Goal: Find specific fact: Find specific fact

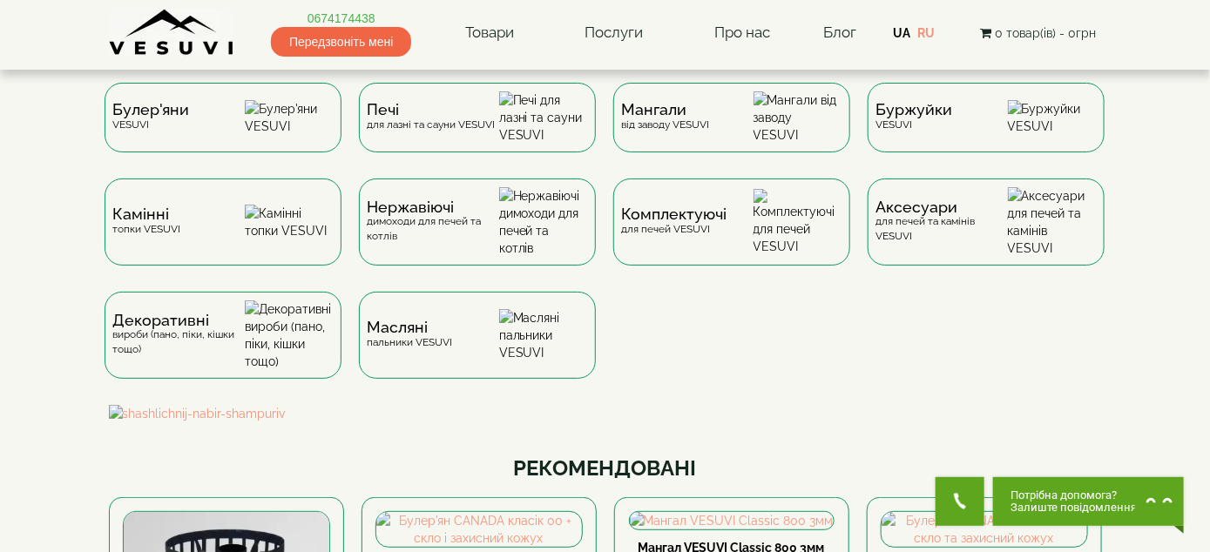
click at [176, 37] on img at bounding box center [172, 33] width 126 height 48
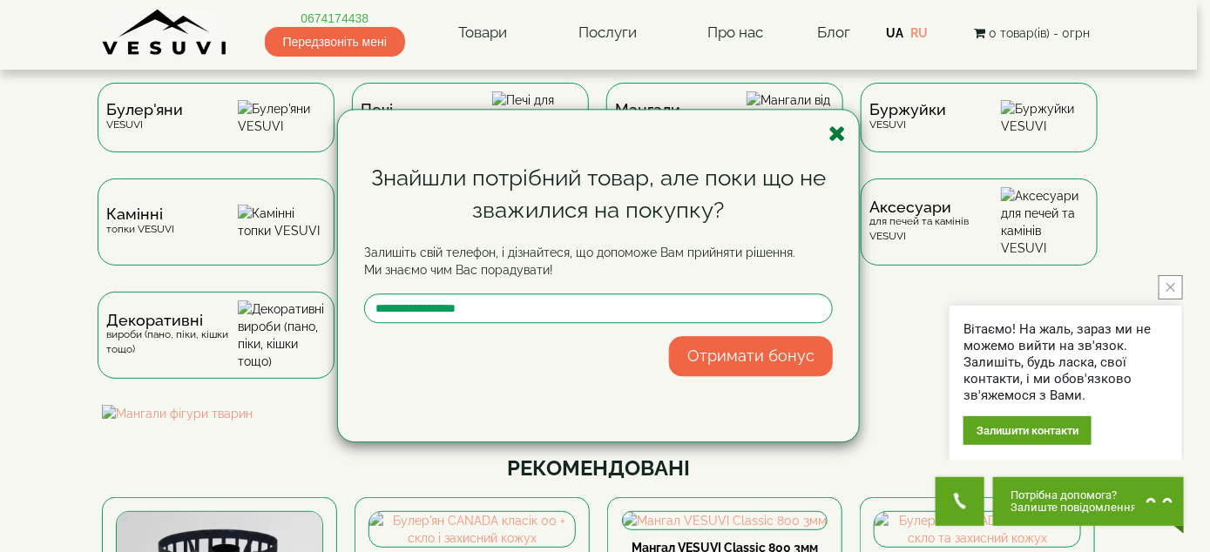
click at [828, 127] on icon "button" at bounding box center [836, 134] width 17 height 22
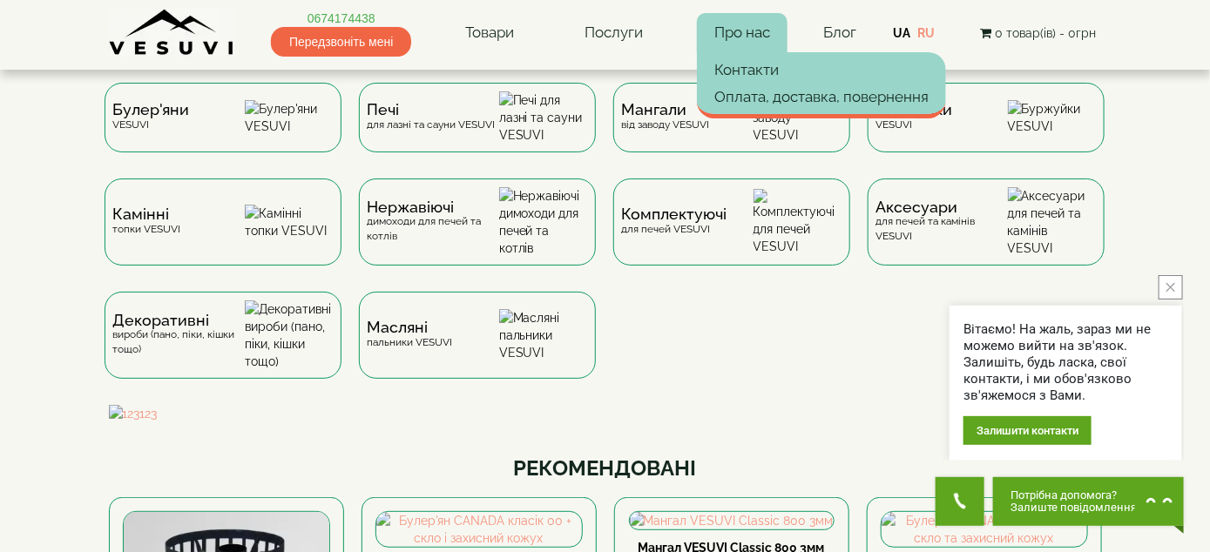
click at [735, 27] on link "Про нас" at bounding box center [742, 33] width 91 height 40
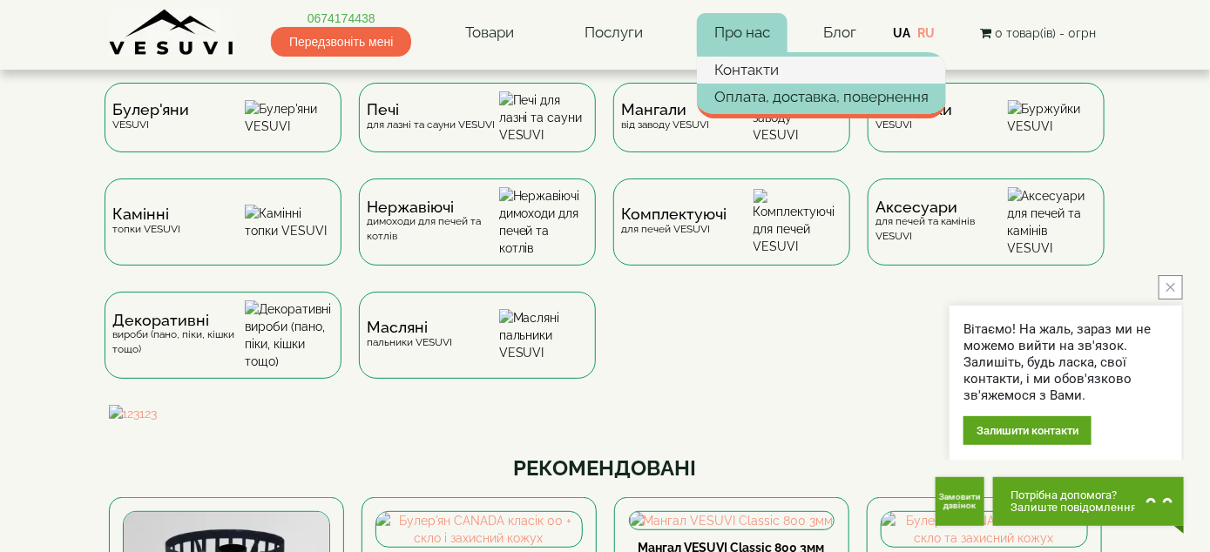
click at [751, 78] on link "Контакти" at bounding box center [821, 70] width 249 height 26
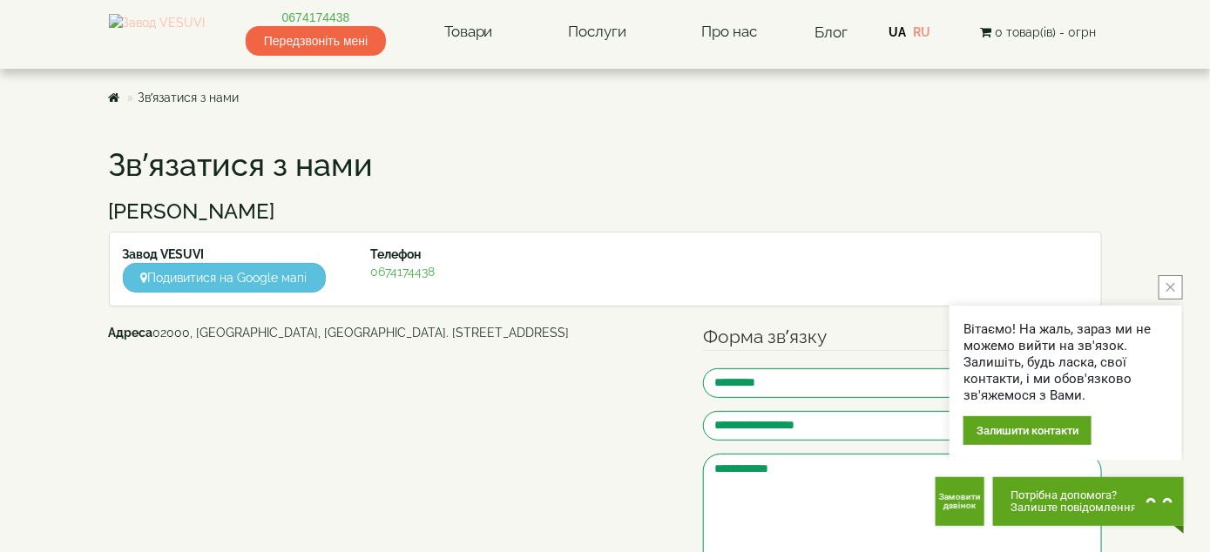
click at [157, 25] on img at bounding box center [157, 32] width 97 height 37
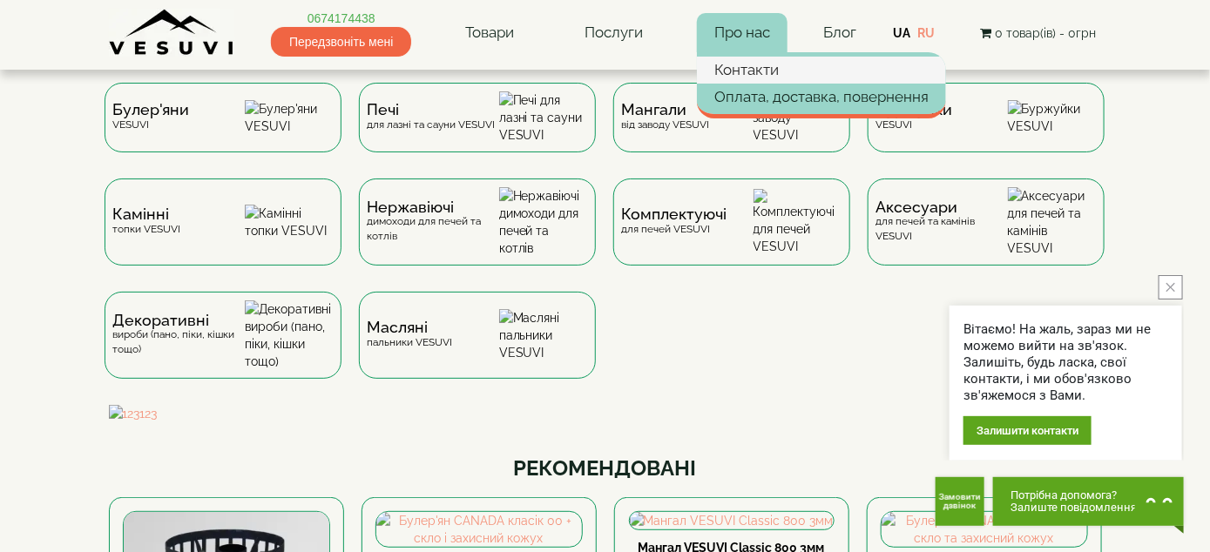
click at [740, 73] on link "Контакти" at bounding box center [821, 70] width 249 height 26
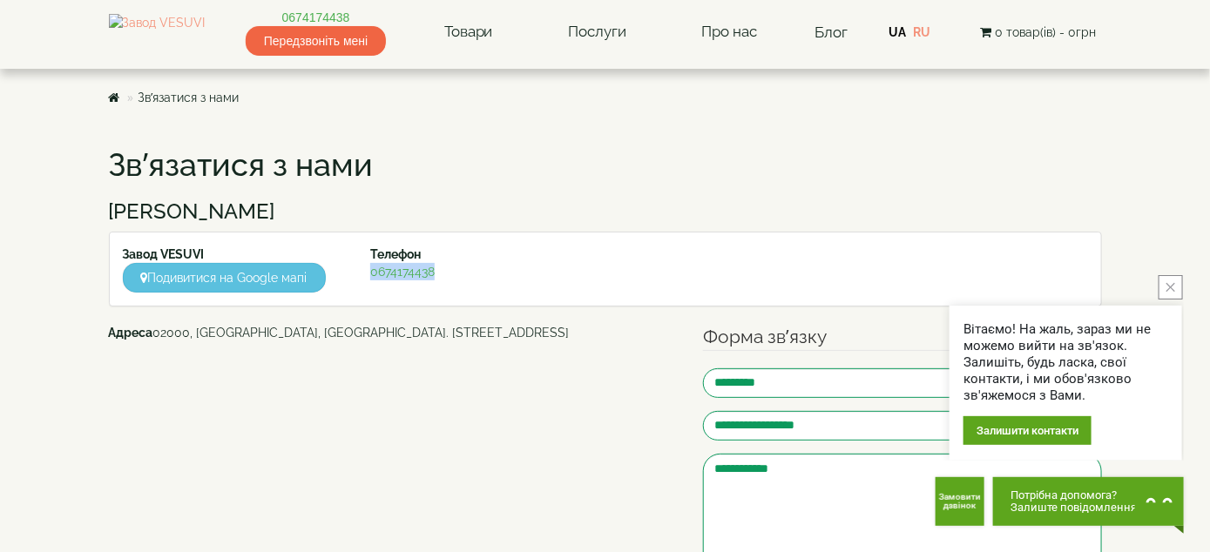
drag, startPoint x: 442, startPoint y: 280, endPoint x: 367, endPoint y: 276, distance: 75.0
click at [367, 276] on div "Завод VESUVI Подивитися на Google мапі Телефон 0674174438" at bounding box center [605, 269] width 991 height 47
copy link "0674174438"
click at [1142, 186] on body "Магазин Булер'яни VESUVI Мангали від заводу VESUVI Печі для лазні та сауни VESU…" at bounding box center [605, 536] width 1210 height 1073
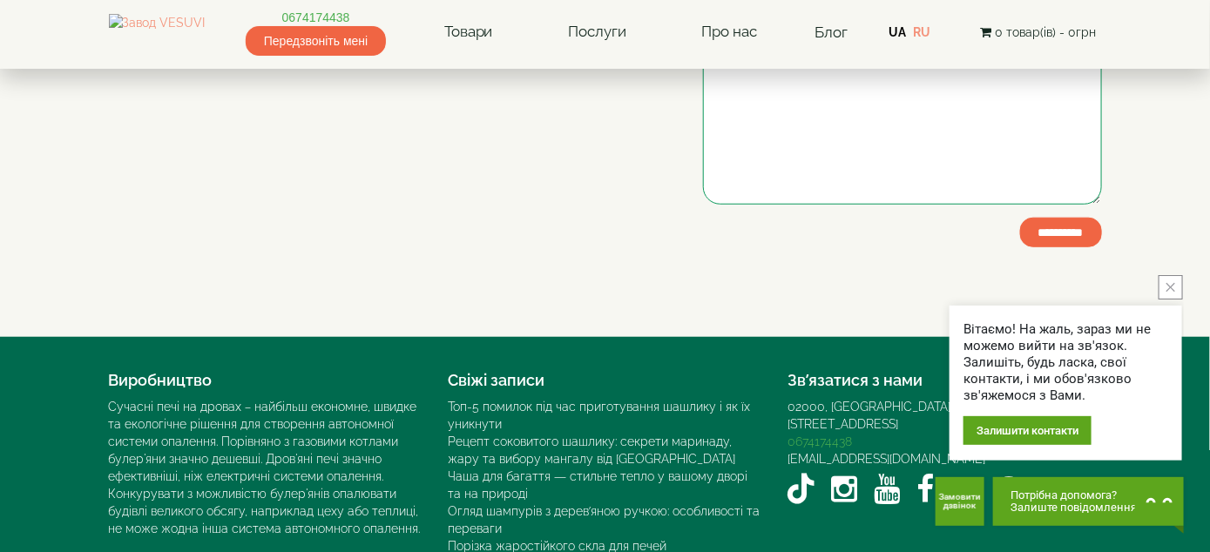
scroll to position [521, 0]
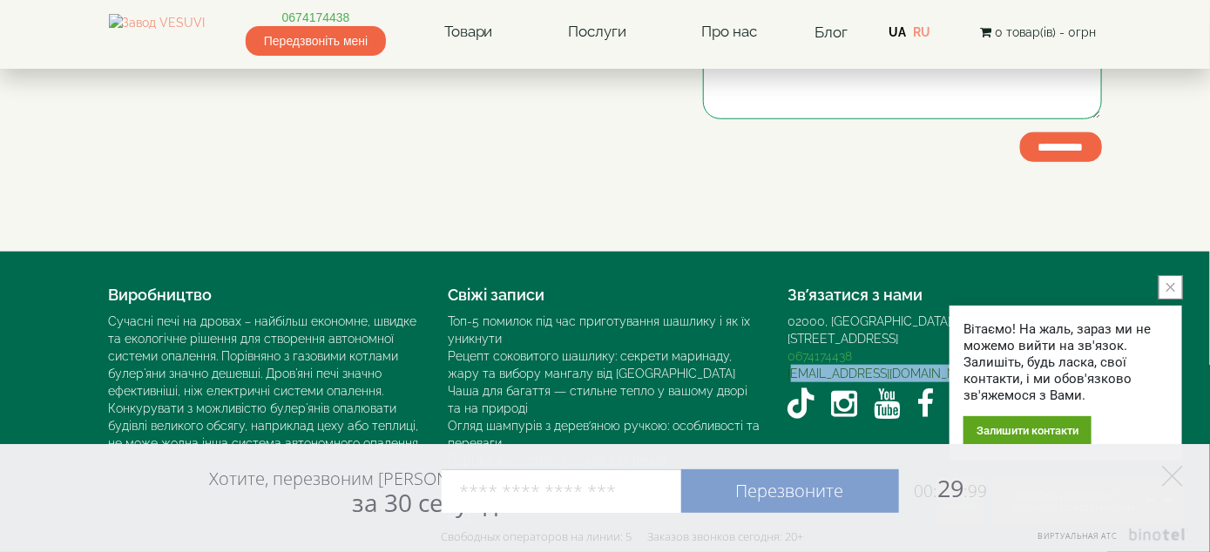
drag, startPoint x: 942, startPoint y: 357, endPoint x: 791, endPoint y: 354, distance: 151.6
click at [791, 365] on div "[EMAIL_ADDRESS][DOMAIN_NAME]" at bounding box center [945, 373] width 314 height 17
click at [769, 362] on div "Свіжі записи Топ-5 помилок під час приготування шашлику і як їх уникнути Рецепт…" at bounding box center [605, 402] width 340 height 248
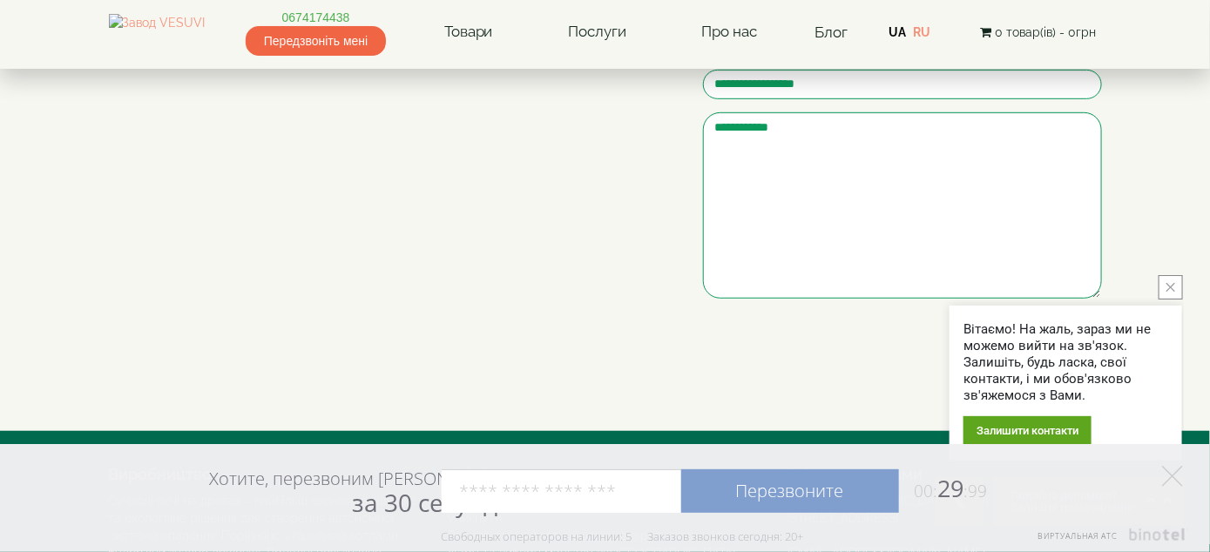
scroll to position [0, 0]
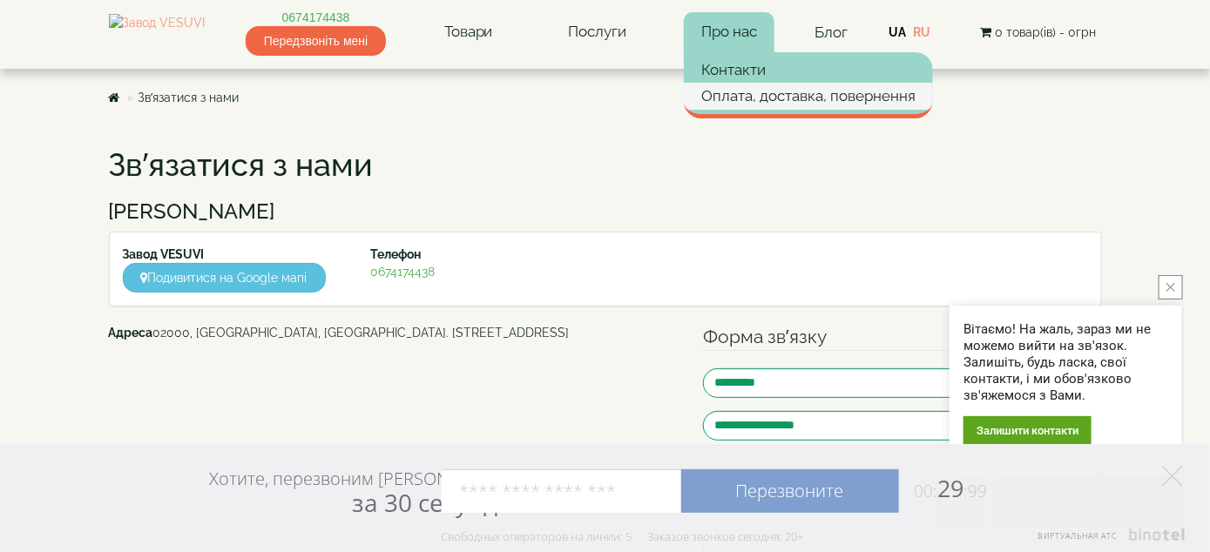
click at [759, 95] on link "Оплата, доставка, повернення" at bounding box center [808, 96] width 249 height 26
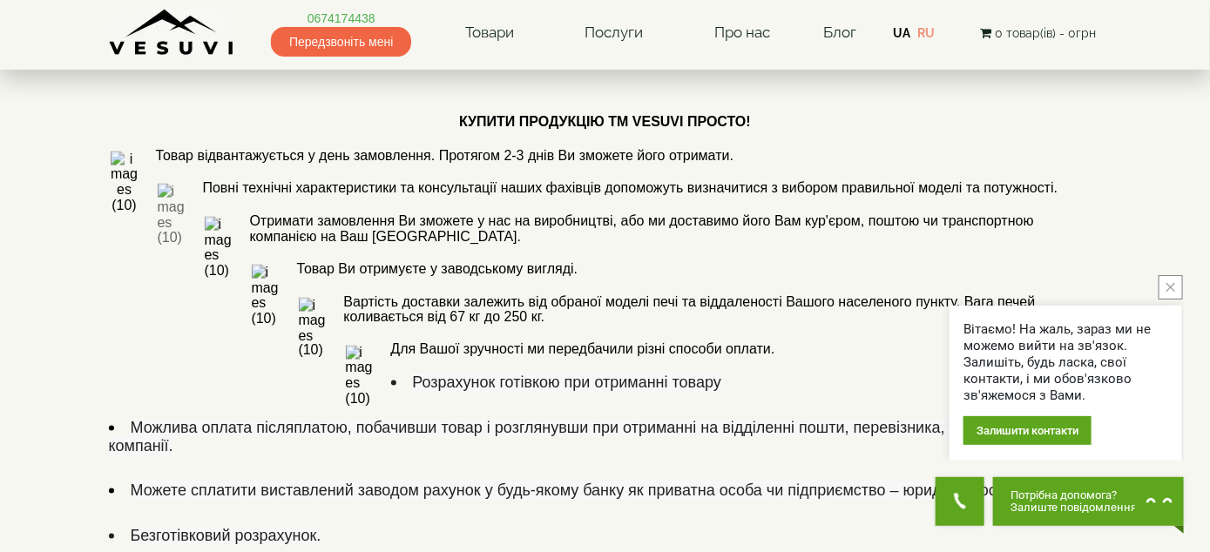
scroll to position [1045, 0]
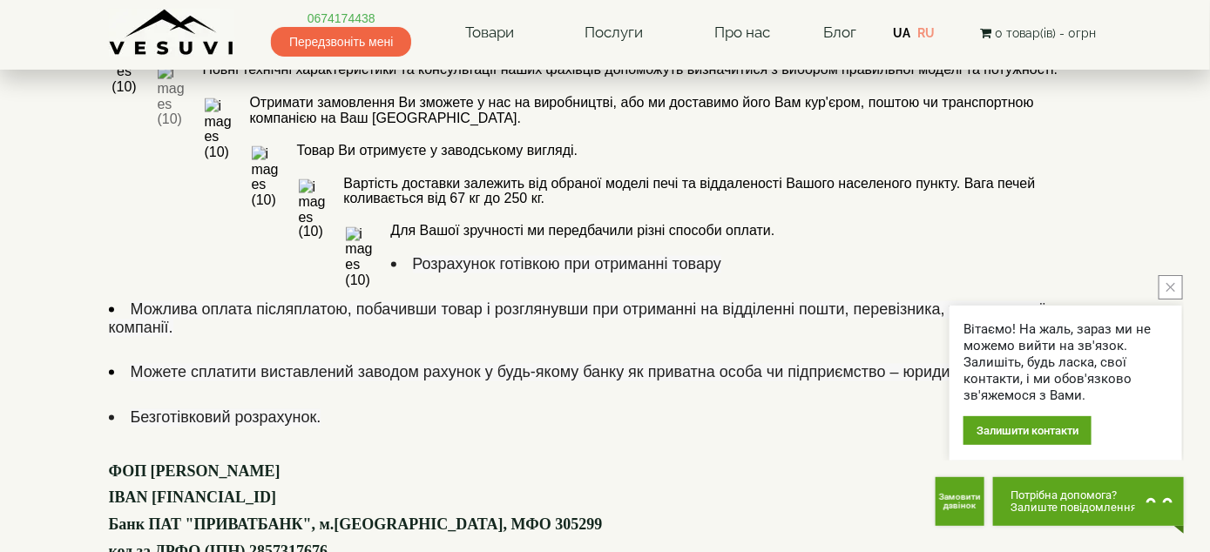
click at [315, 543] on font "код за ДРФО (ІПН) 2857317676" at bounding box center [218, 551] width 219 height 17
drag, startPoint x: 285, startPoint y: 348, endPoint x: 360, endPoint y: 354, distance: 75.1
click at [328, 543] on font "код за ДРФО (ІПН) 2857317676" at bounding box center [218, 551] width 219 height 17
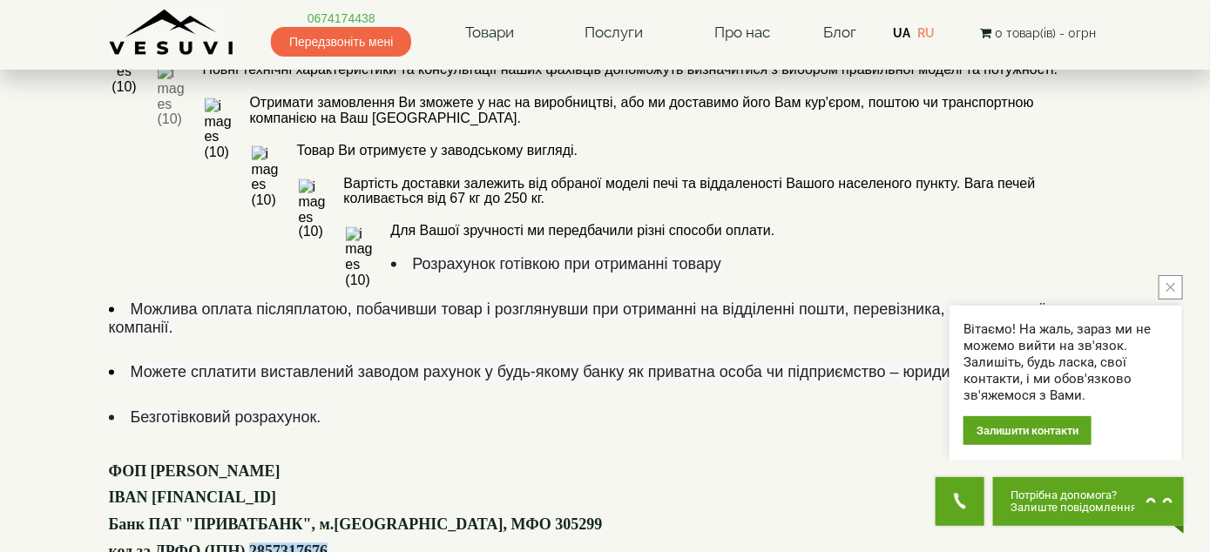
drag, startPoint x: 341, startPoint y: 341, endPoint x: 291, endPoint y: 350, distance: 51.3
click at [280, 543] on font "код за ДРФО (ІПН) 2857317676" at bounding box center [218, 551] width 219 height 17
copy font "2857317676"
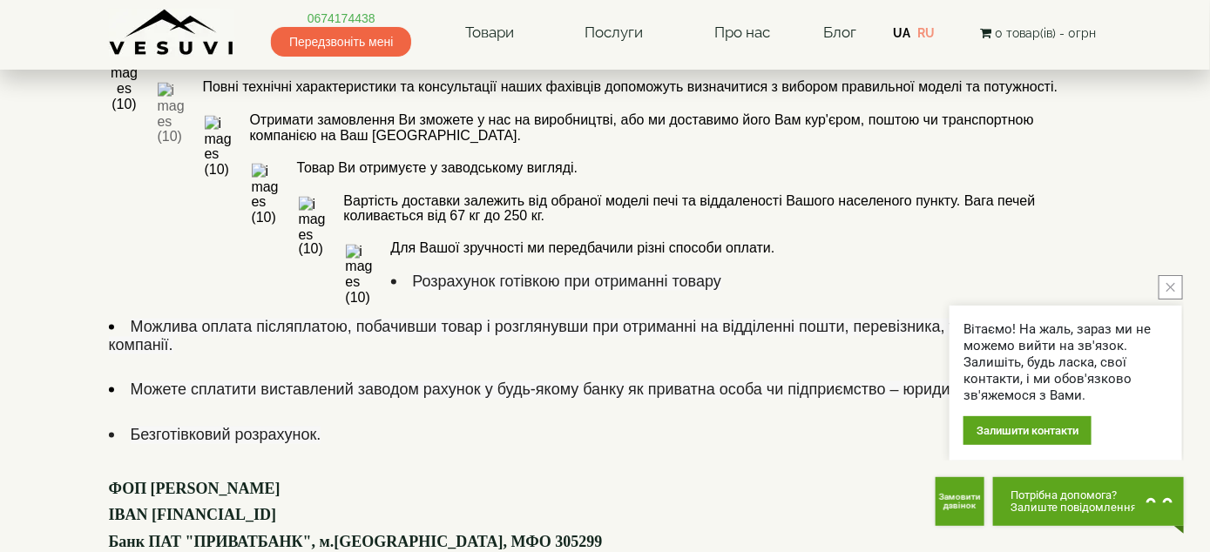
scroll to position [1015, 0]
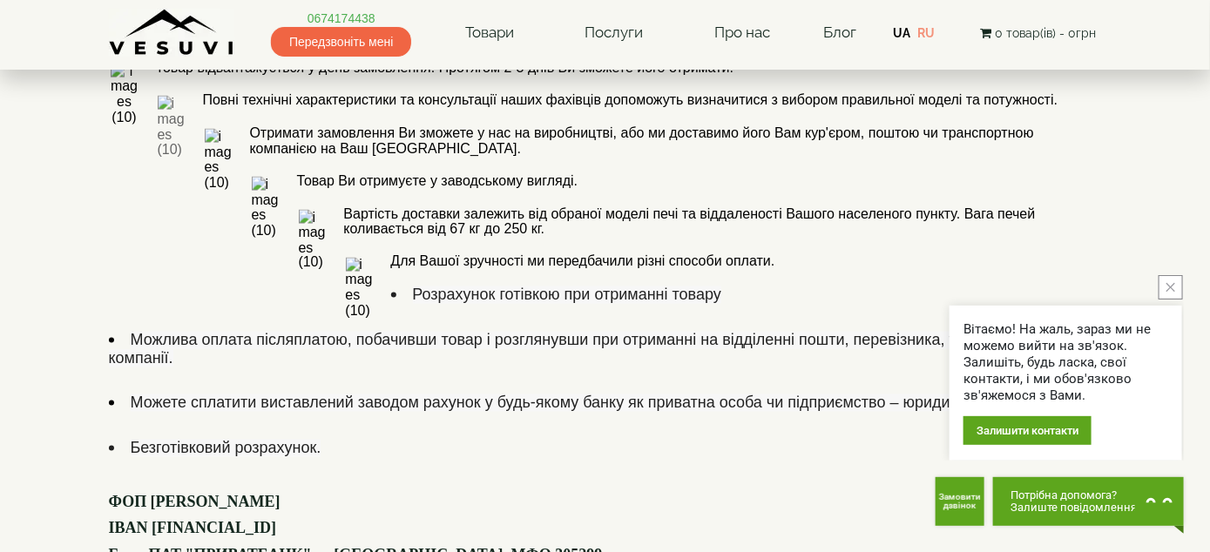
drag, startPoint x: 469, startPoint y: 304, endPoint x: 113, endPoint y: 296, distance: 355.4
click at [113, 494] on p "ФОП [PERSON_NAME]" at bounding box center [605, 503] width 993 height 18
copy font "ФОП [PERSON_NAME]"
